Goal: Find specific page/section: Find specific page/section

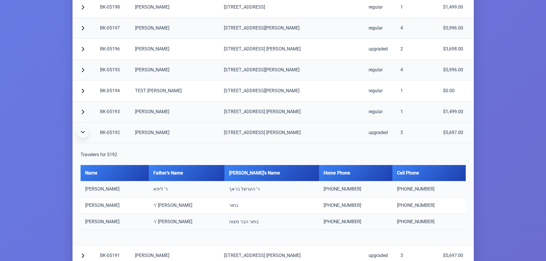
click at [85, 134] on span "button" at bounding box center [83, 132] width 5 height 5
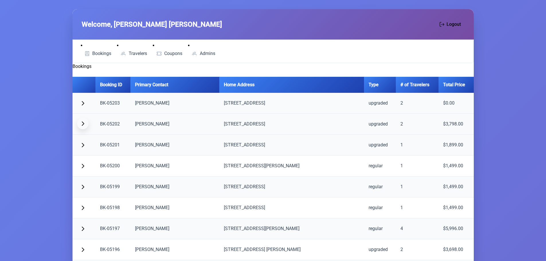
click at [80, 125] on button "button" at bounding box center [82, 123] width 11 height 11
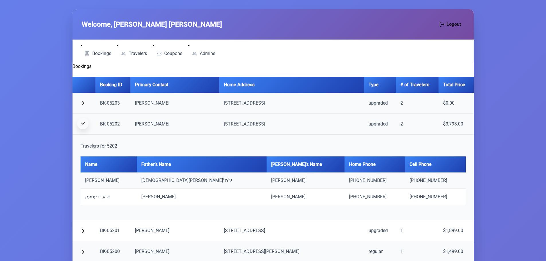
click at [81, 125] on span "button" at bounding box center [83, 123] width 5 height 5
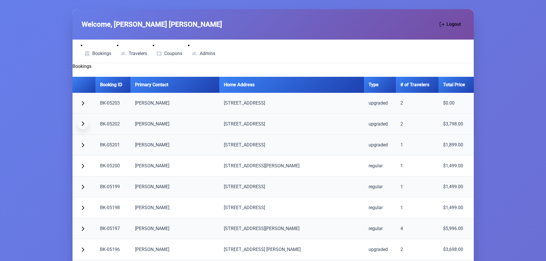
click at [81, 125] on span "button" at bounding box center [83, 123] width 5 height 5
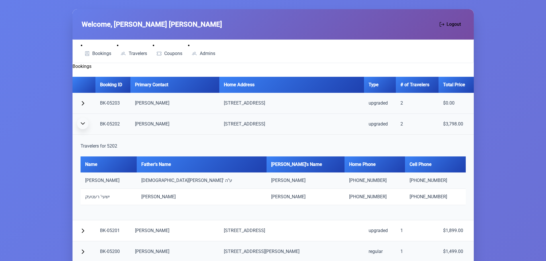
click at [81, 125] on span "button" at bounding box center [83, 123] width 5 height 5
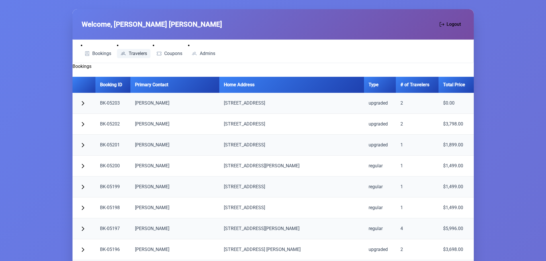
click at [125, 53] on span "Travelers" at bounding box center [123, 53] width 6 height 5
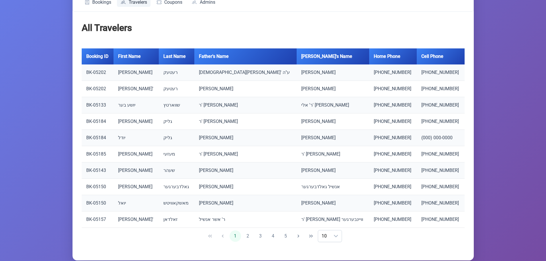
scroll to position [60, 0]
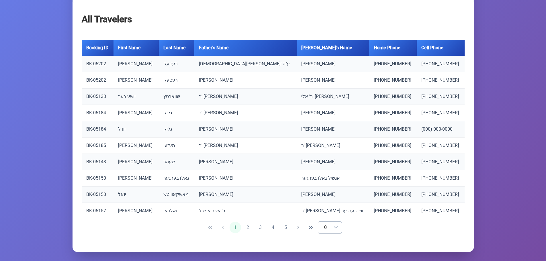
click at [330, 227] on span "10" at bounding box center [324, 227] width 12 height 11
click at [328, 212] on li "50" at bounding box center [333, 211] width 18 height 11
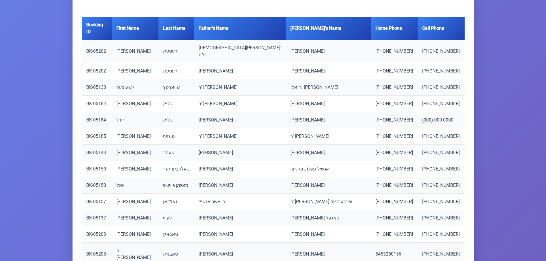
scroll to position [0, 0]
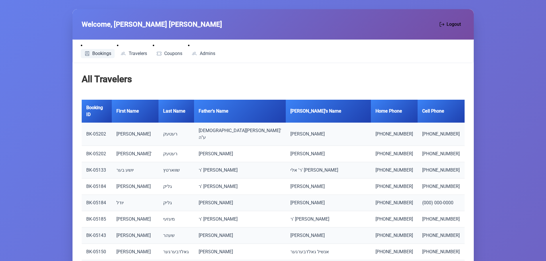
click at [101, 52] on span "Bookings" at bounding box center [101, 53] width 19 height 5
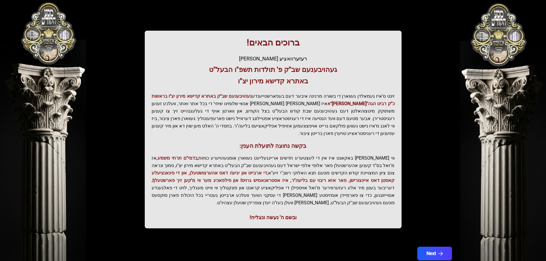
scroll to position [71, 0]
